Goal: Information Seeking & Learning: Learn about a topic

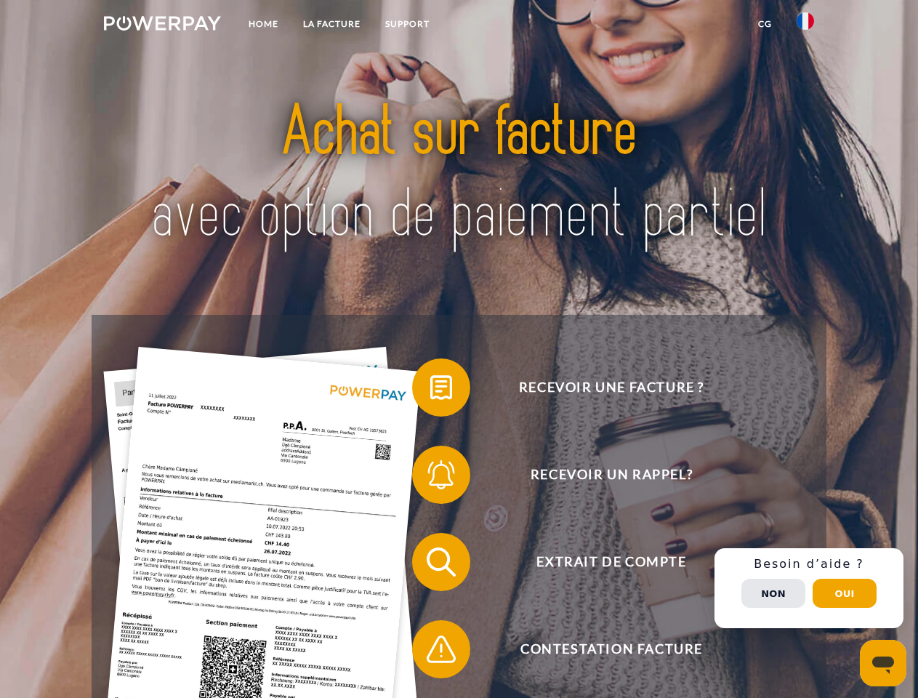
click at [162, 25] on img at bounding box center [162, 23] width 117 height 15
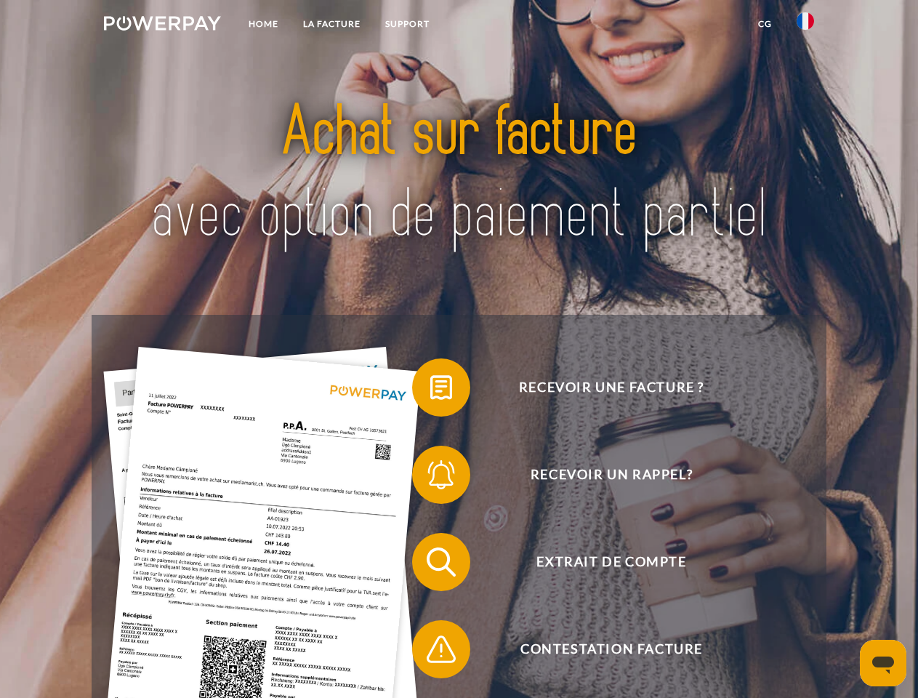
click at [805, 25] on img at bounding box center [804, 20] width 17 height 17
click at [764, 24] on link "CG" at bounding box center [765, 24] width 39 height 26
click at [430, 390] on span at bounding box center [419, 387] width 73 height 73
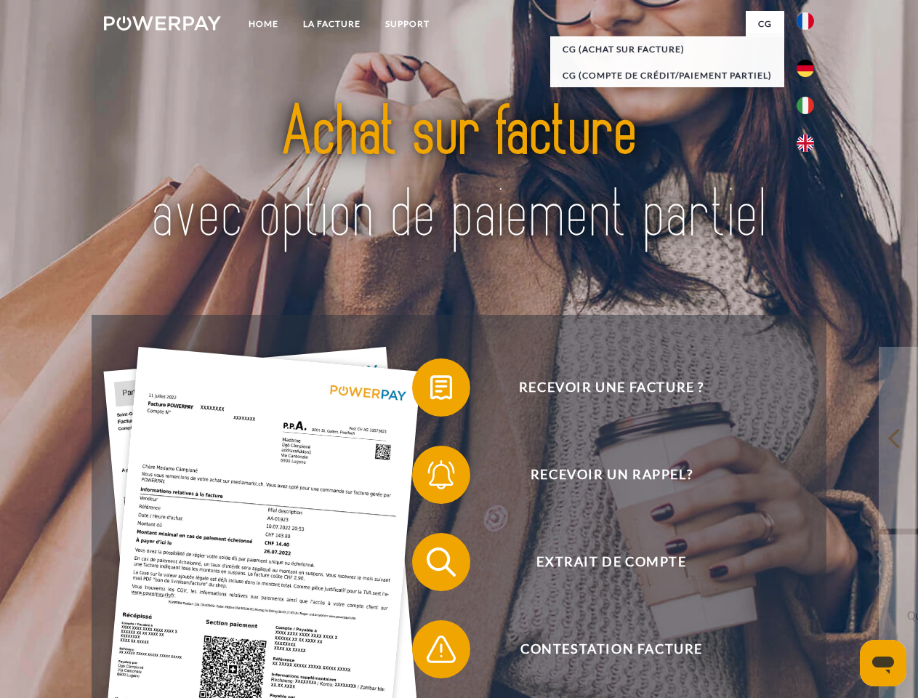
click at [430, 477] on span at bounding box center [419, 474] width 73 height 73
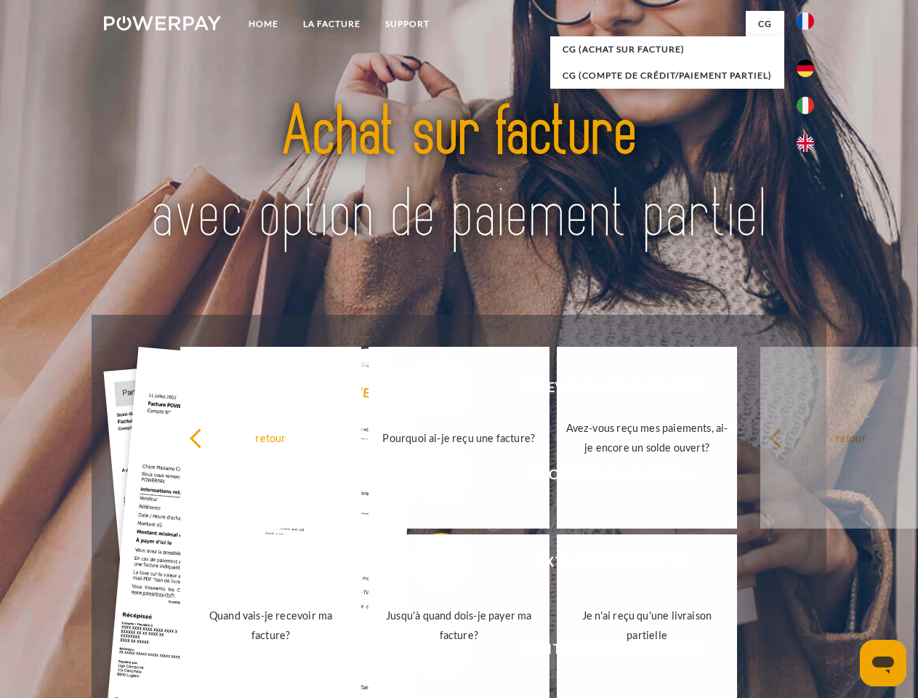
click at [430, 565] on link "Jusqu'à quand dois-je payer ma facture?" at bounding box center [458, 625] width 181 height 182
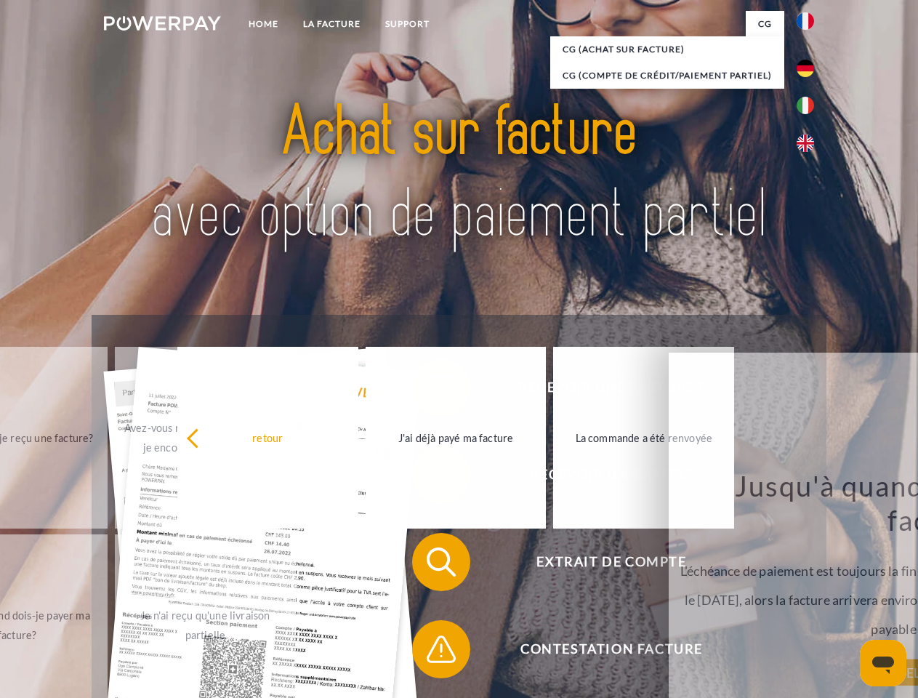
click at [430, 652] on span at bounding box center [419, 649] width 73 height 73
click at [809, 588] on div "Recevoir une facture ? Recevoir un rappel? Extrait de compte retour" at bounding box center [459, 605] width 734 height 581
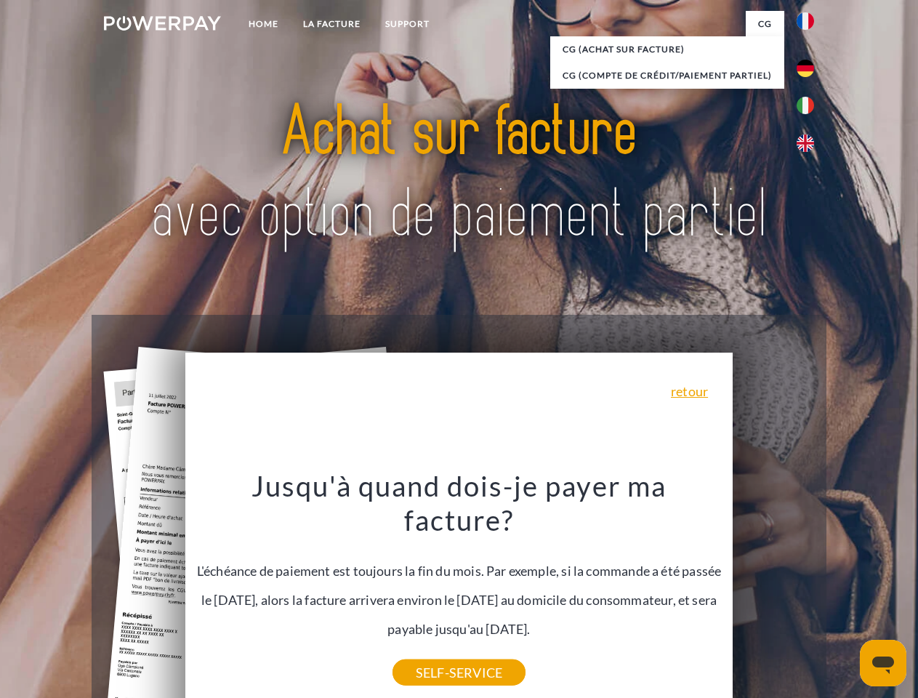
click at [773, 591] on span "Extrait de compte" at bounding box center [611, 562] width 356 height 58
click at [844, 593] on header "Home LA FACTURE Support" at bounding box center [459, 502] width 918 height 1004
